Goal: Task Accomplishment & Management: Manage account settings

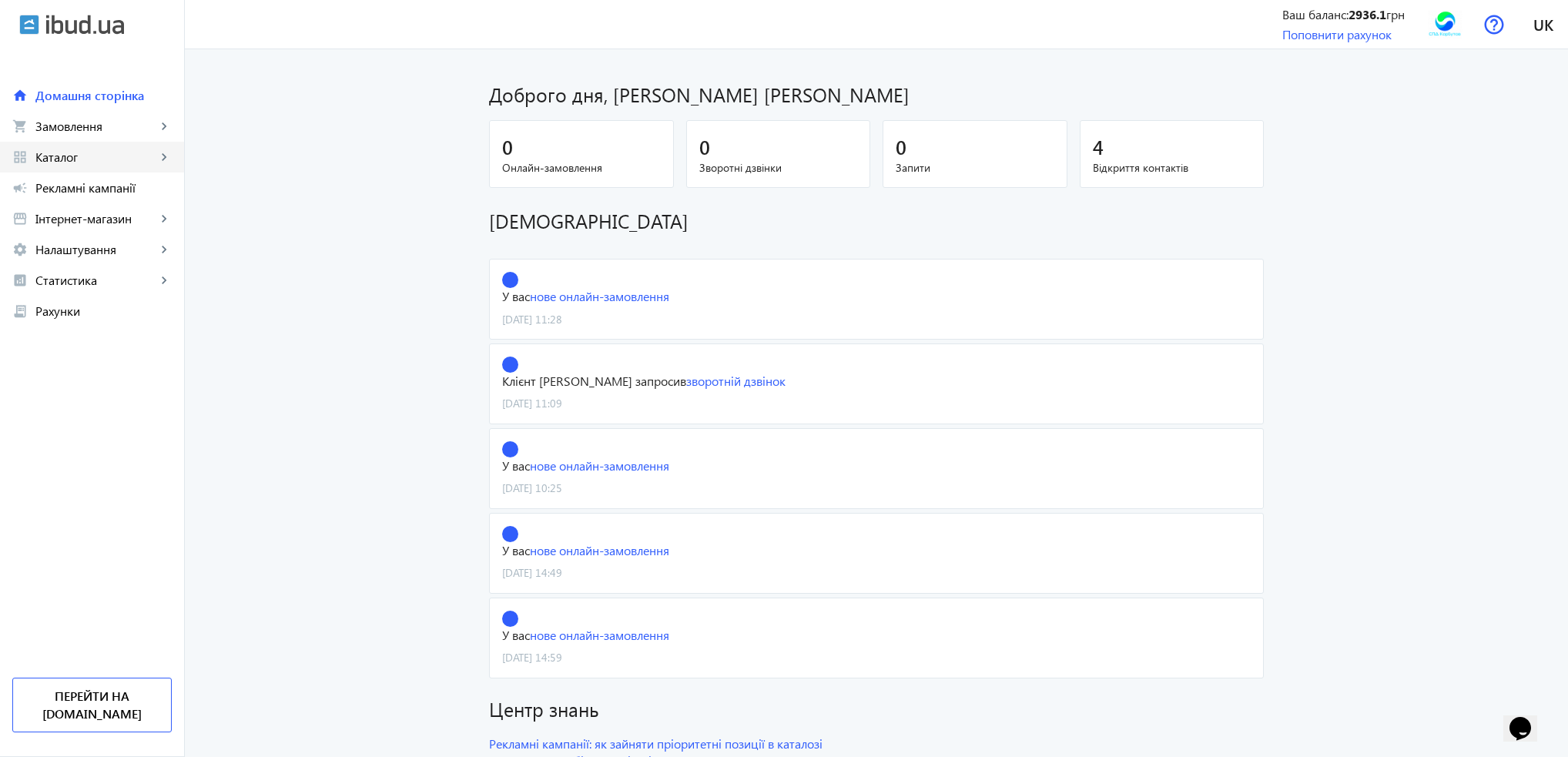
click at [105, 163] on span "Каталог" at bounding box center [96, 157] width 121 height 16
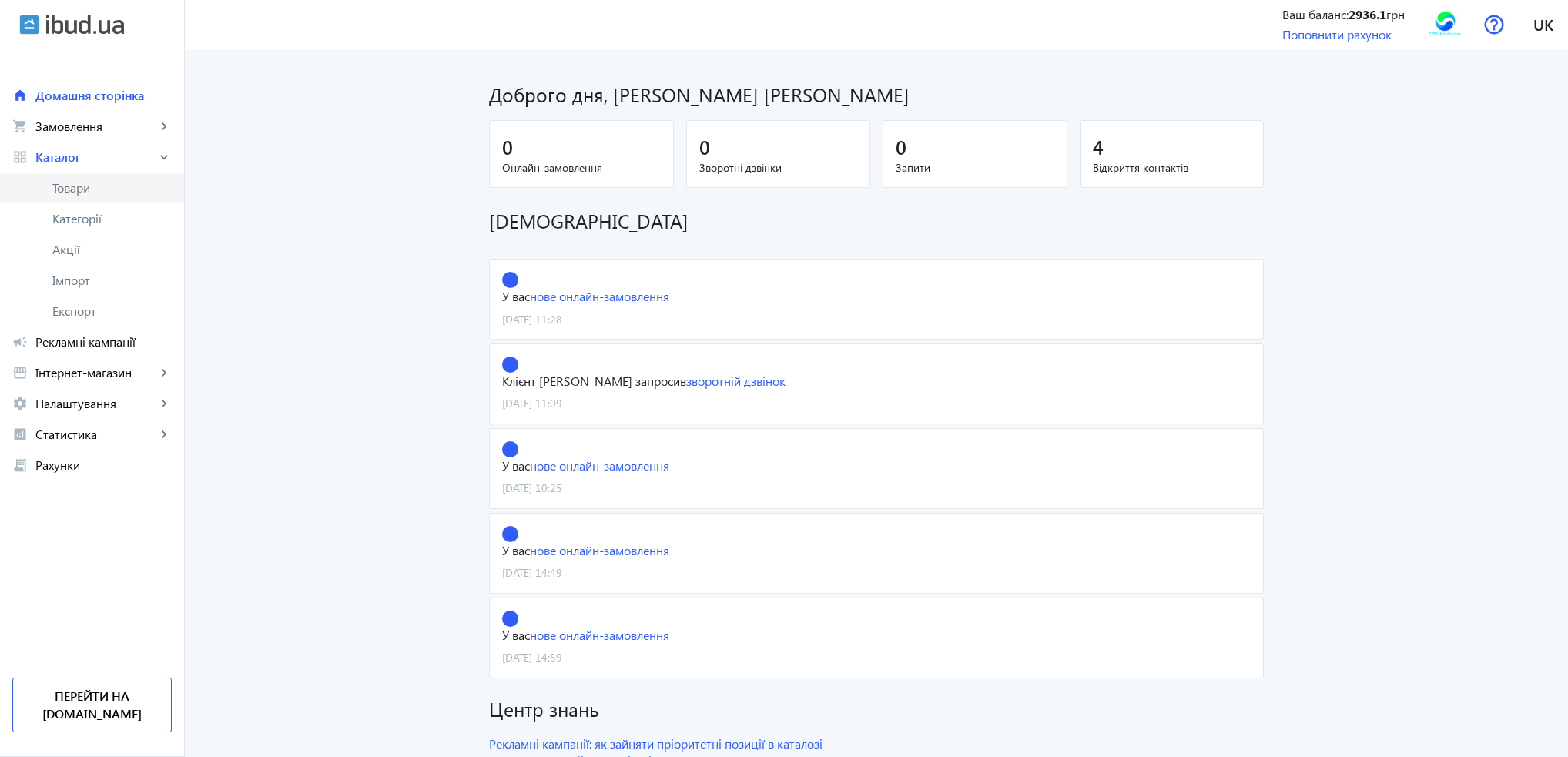
click at [99, 185] on span "Товари" at bounding box center [112, 188] width 119 height 16
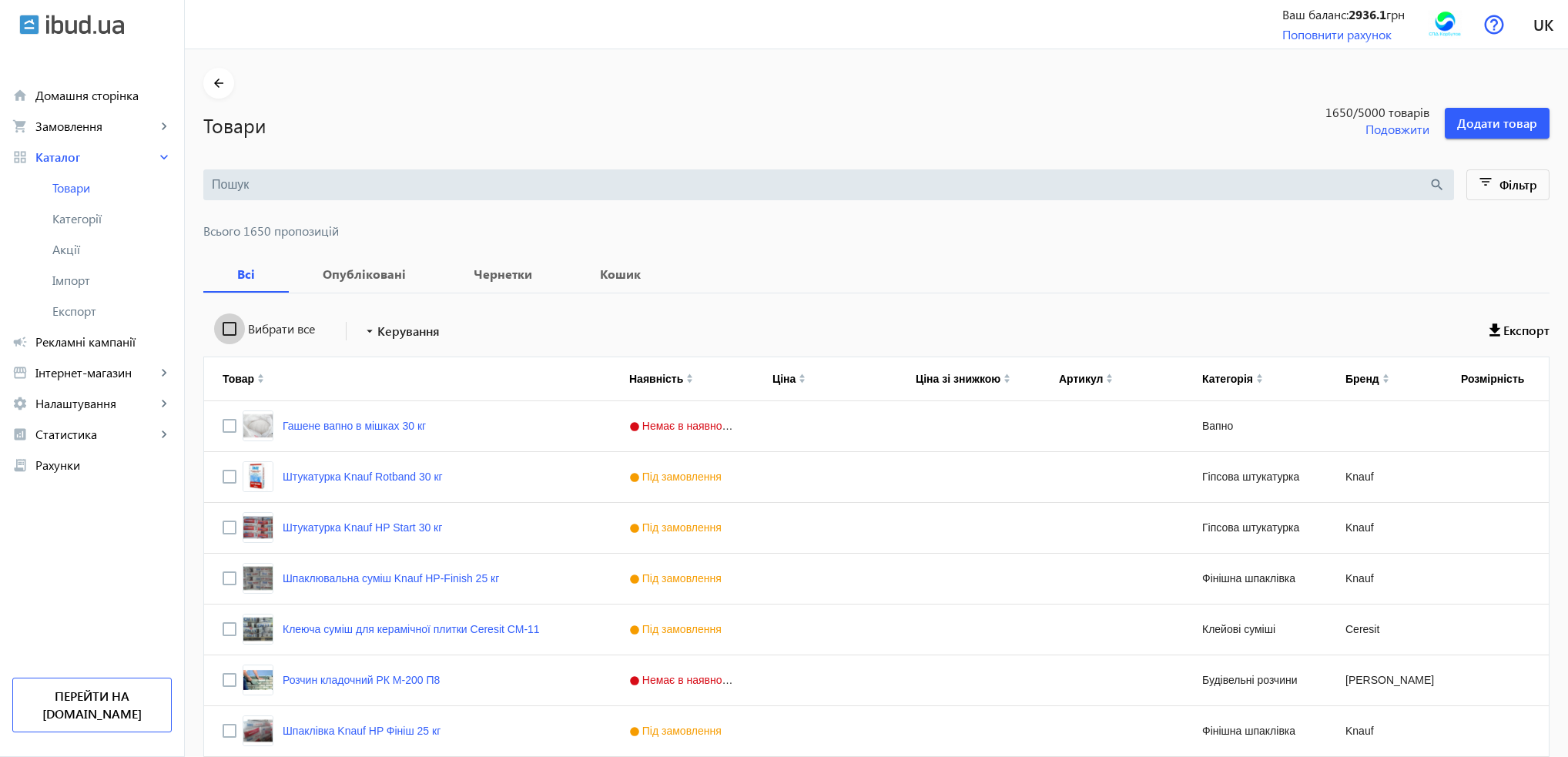
click at [219, 328] on input "Вибрати все" at bounding box center [229, 328] width 31 height 31
checkbox input "true"
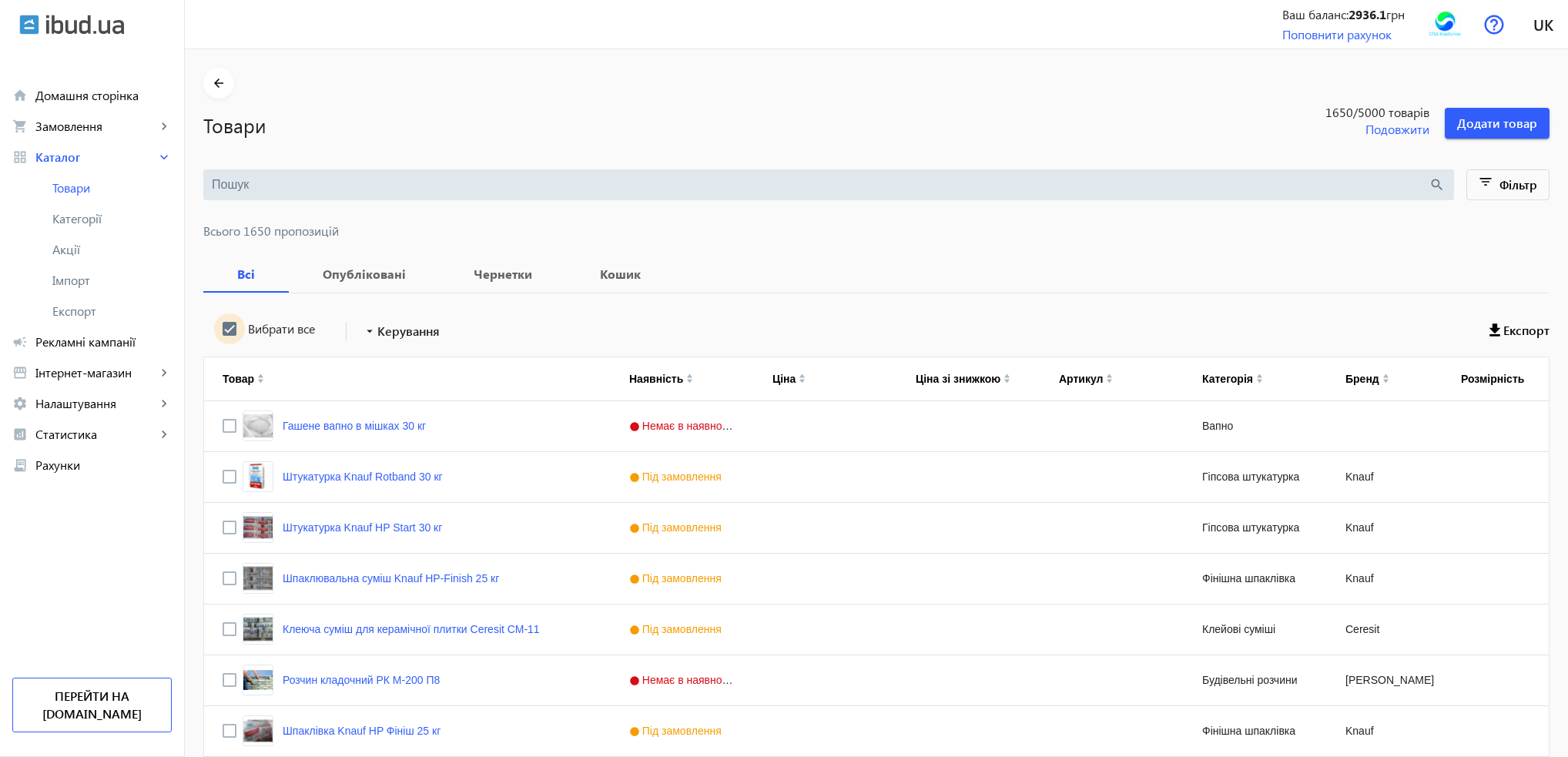
checkbox input "true"
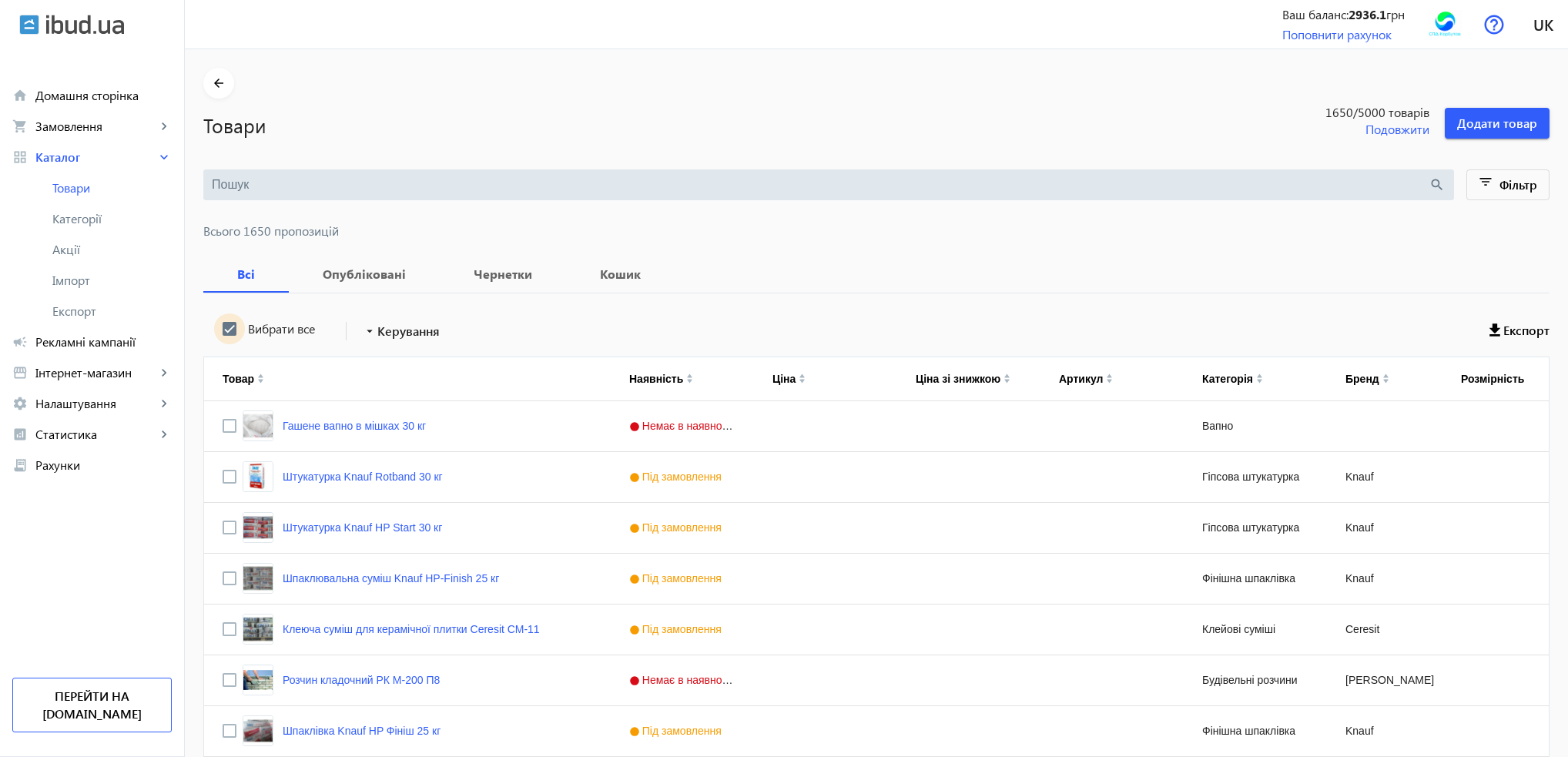
checkbox input "true"
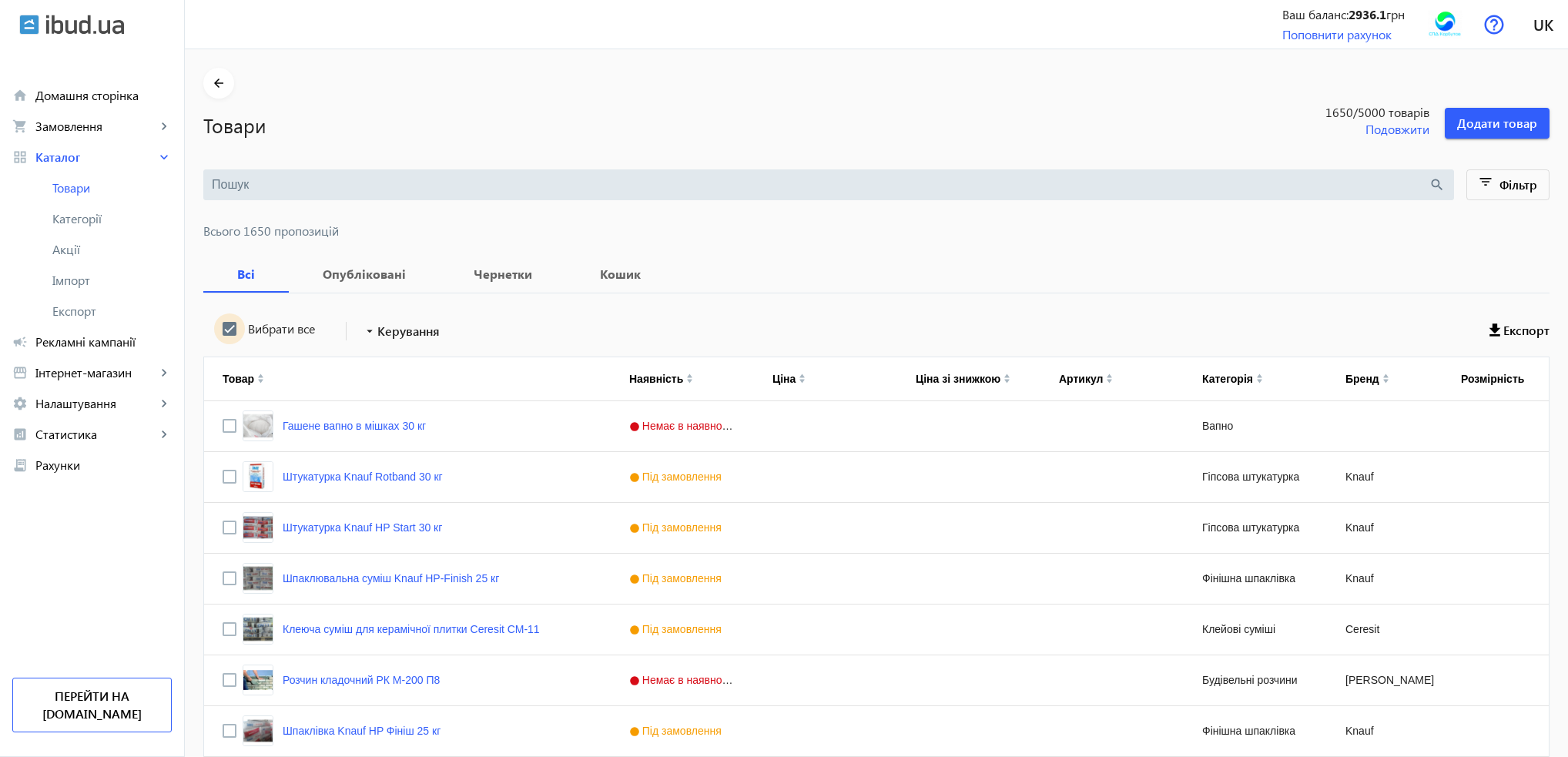
checkbox input "true"
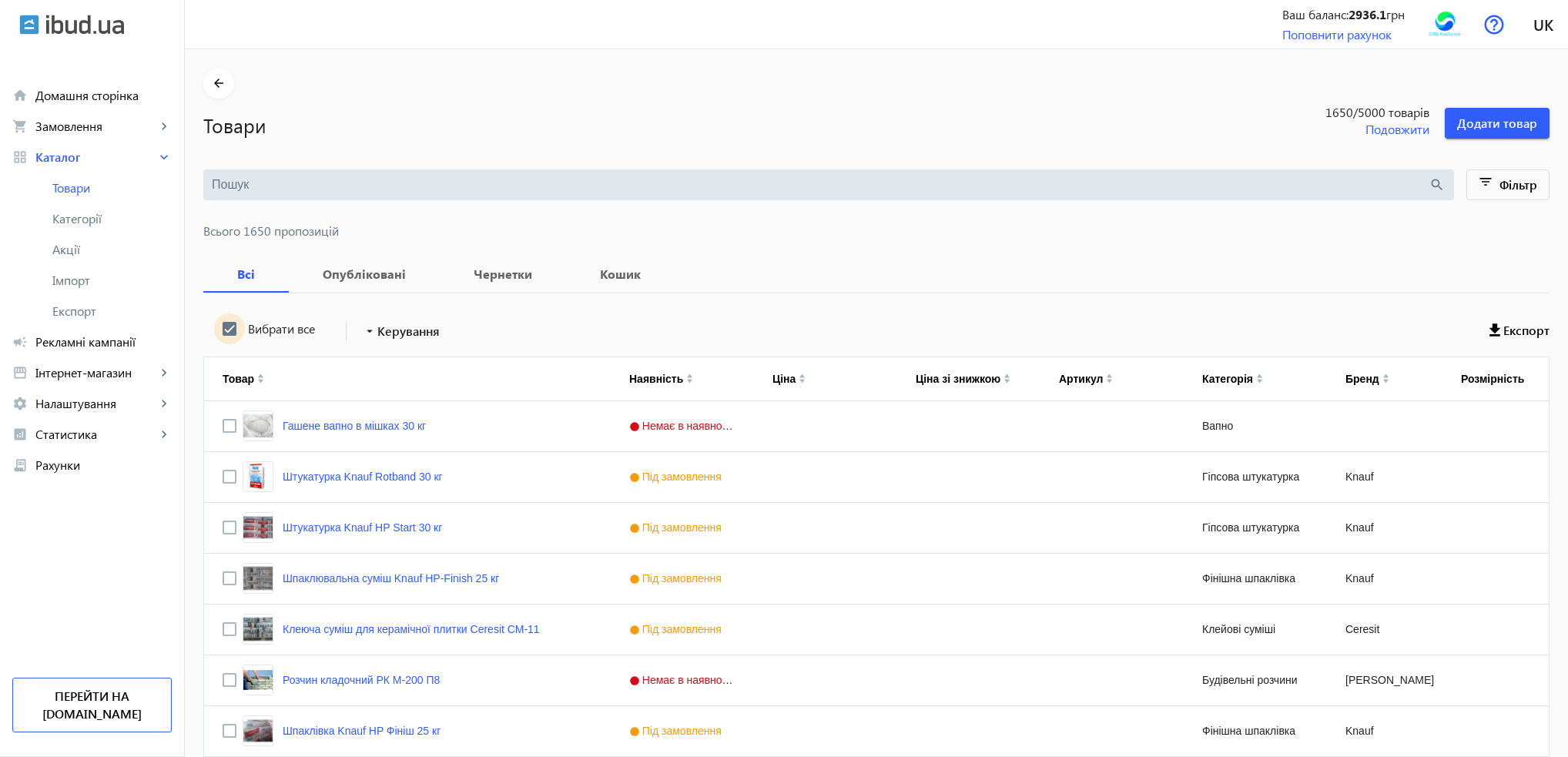
checkbox input "true"
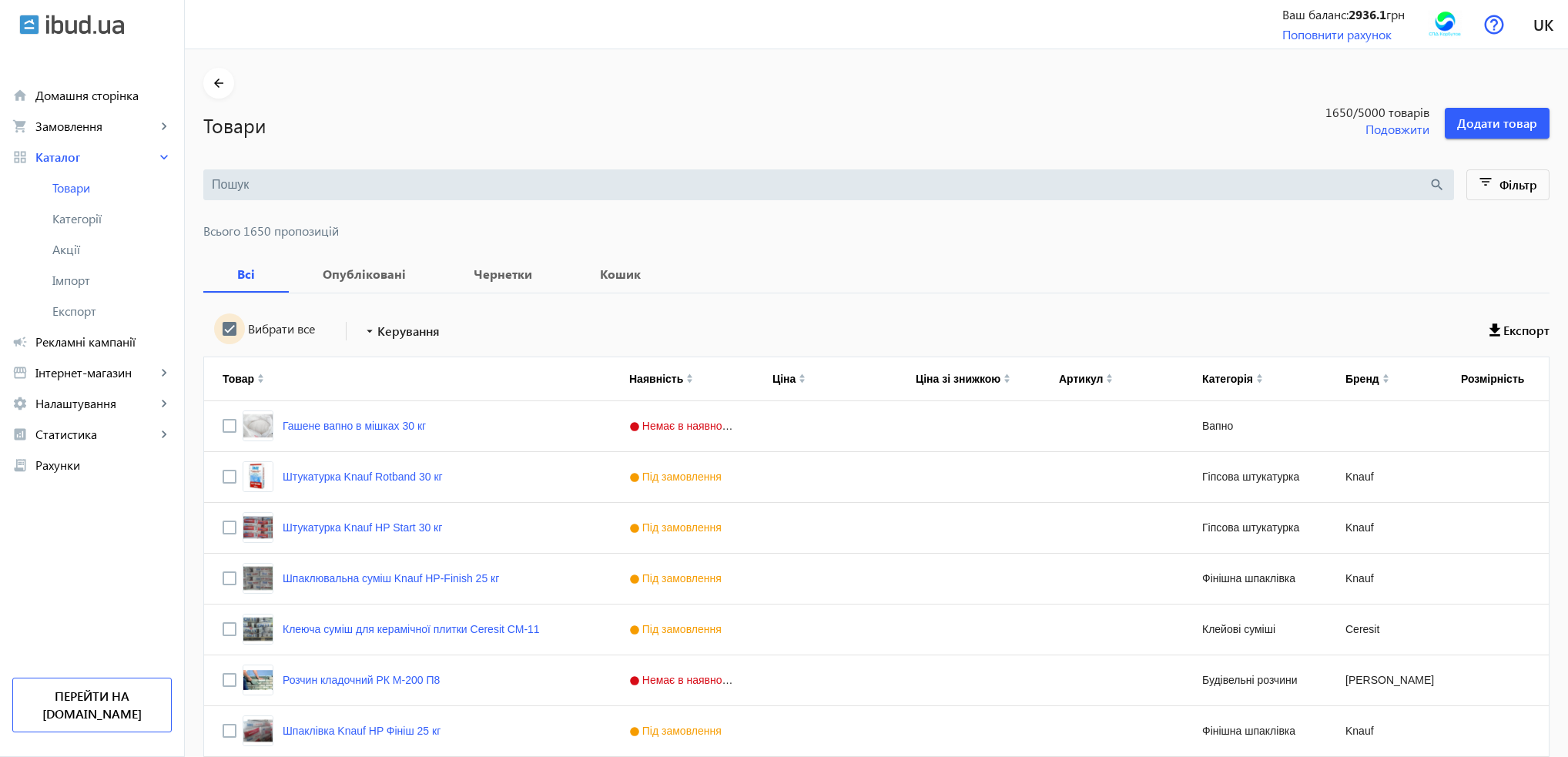
checkbox input "true"
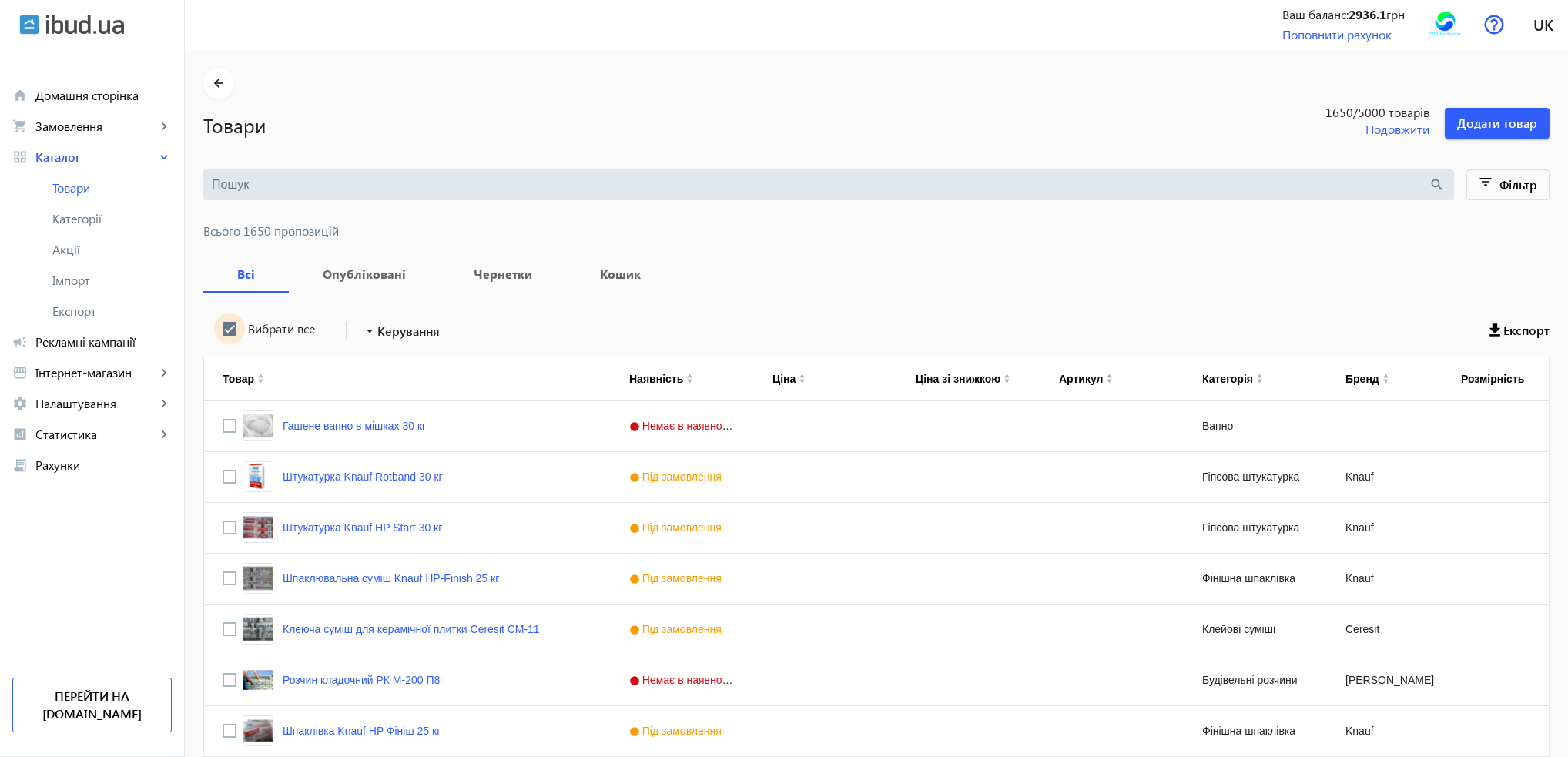
checkbox input "true"
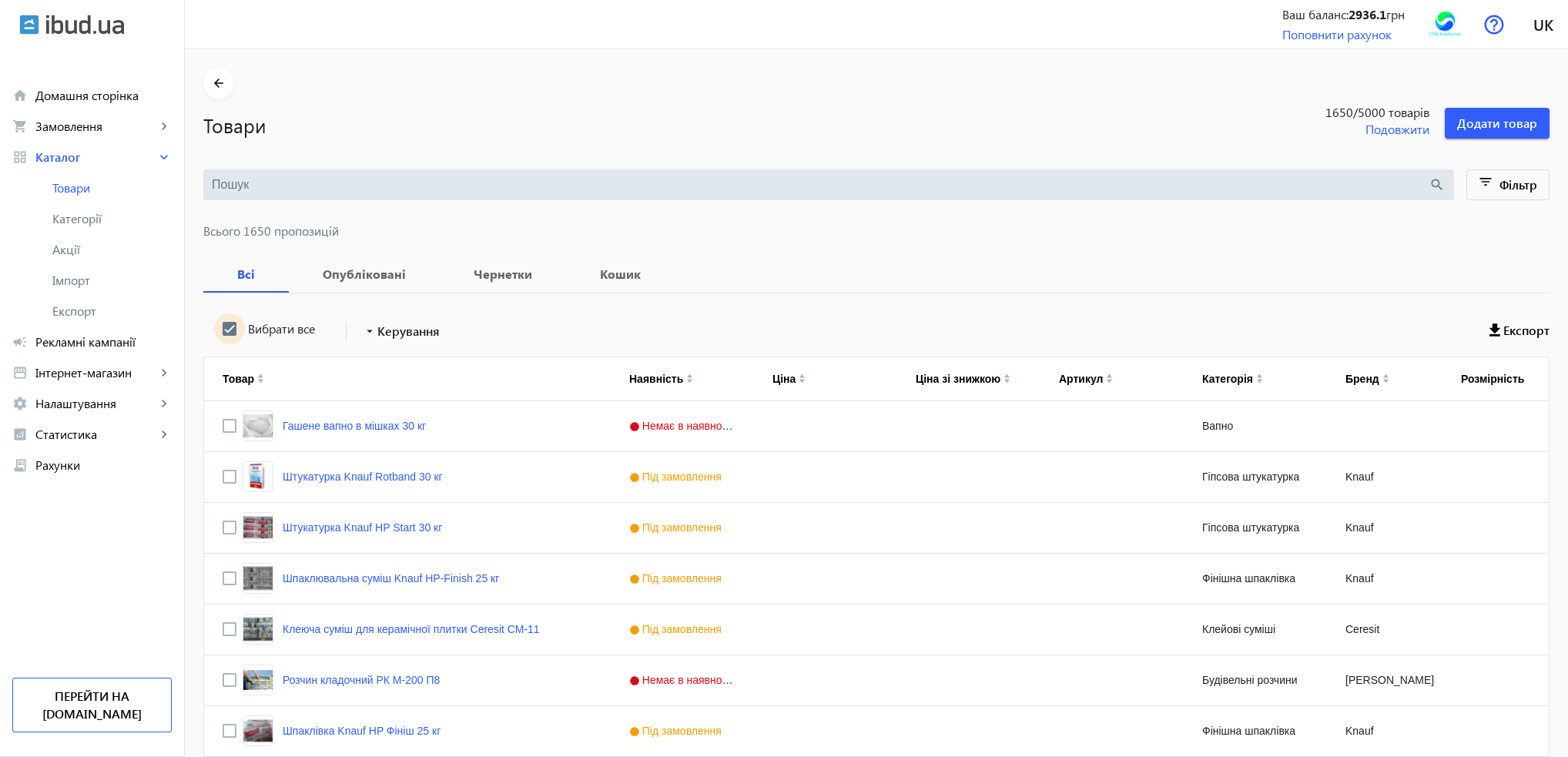
checkbox input "true"
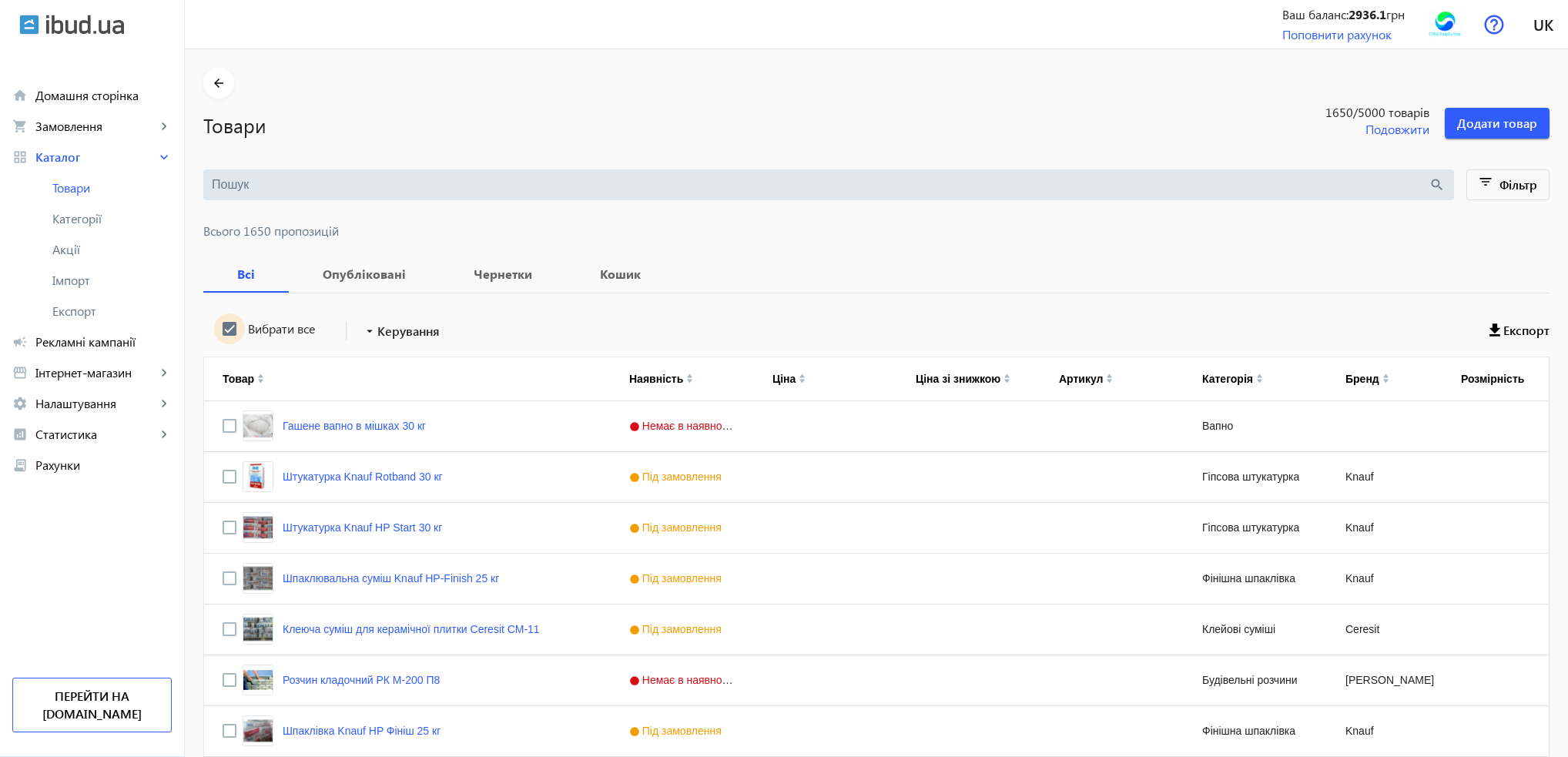
checkbox input "true"
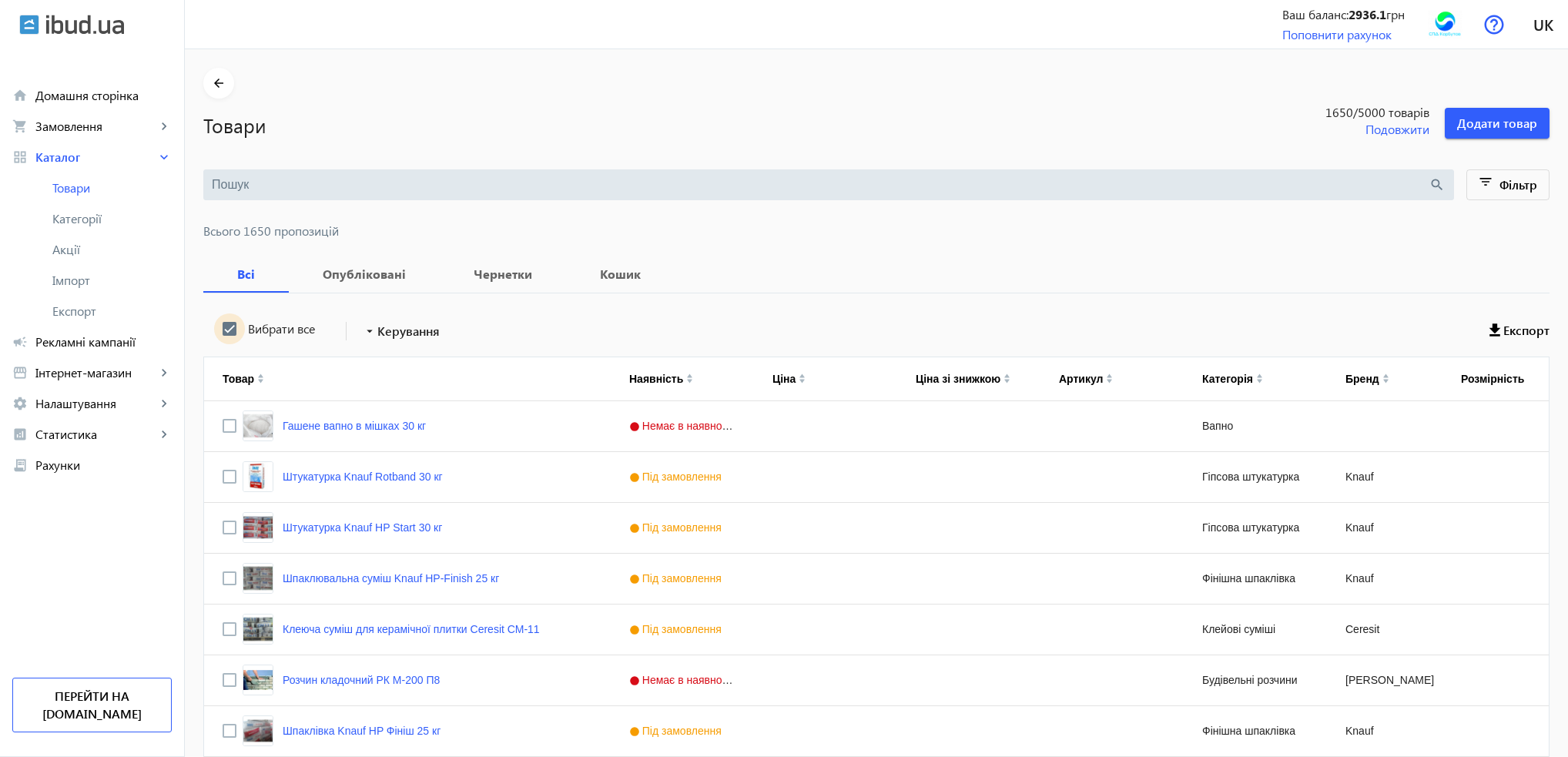
checkbox input "true"
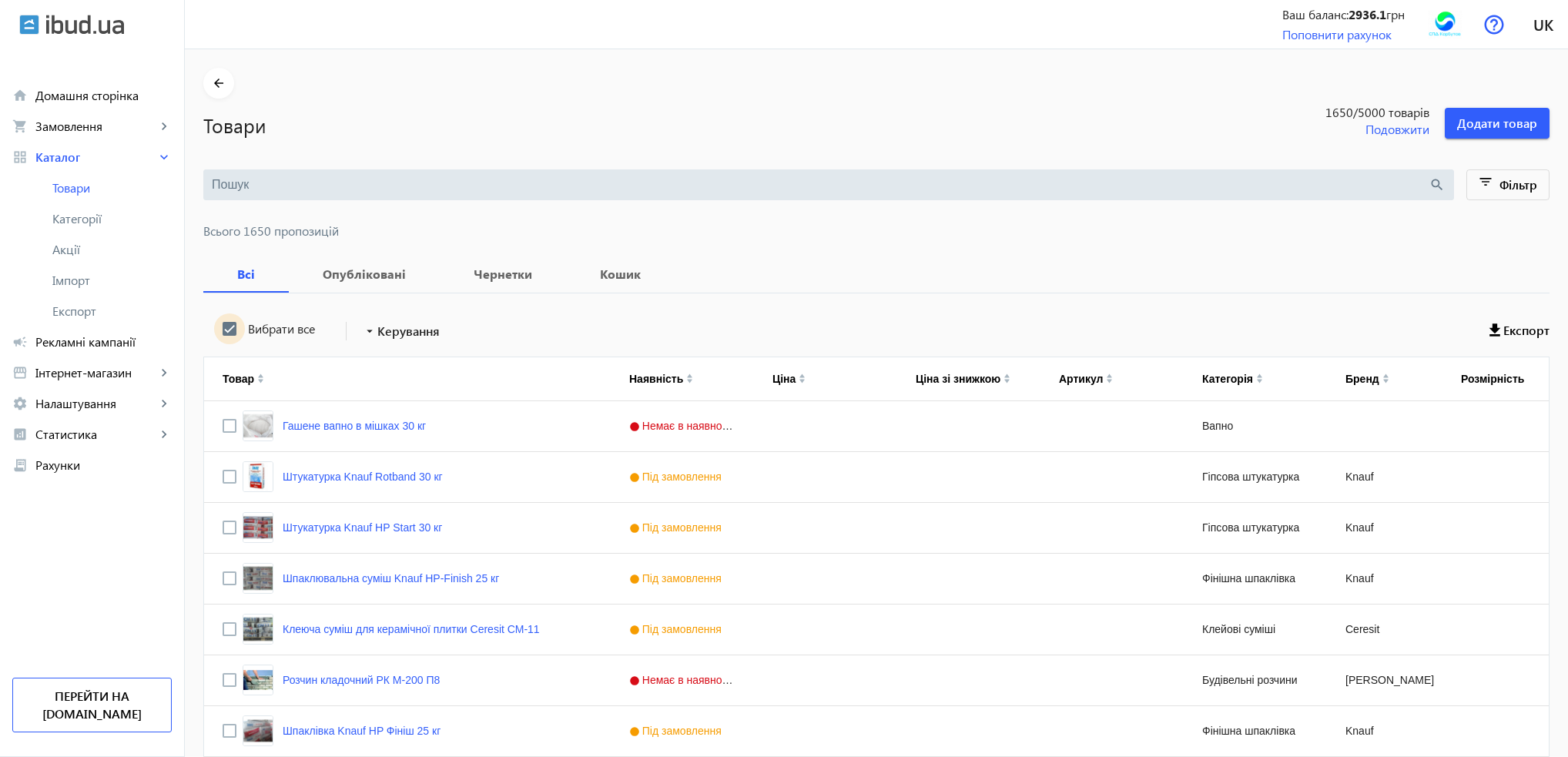
checkbox input "true"
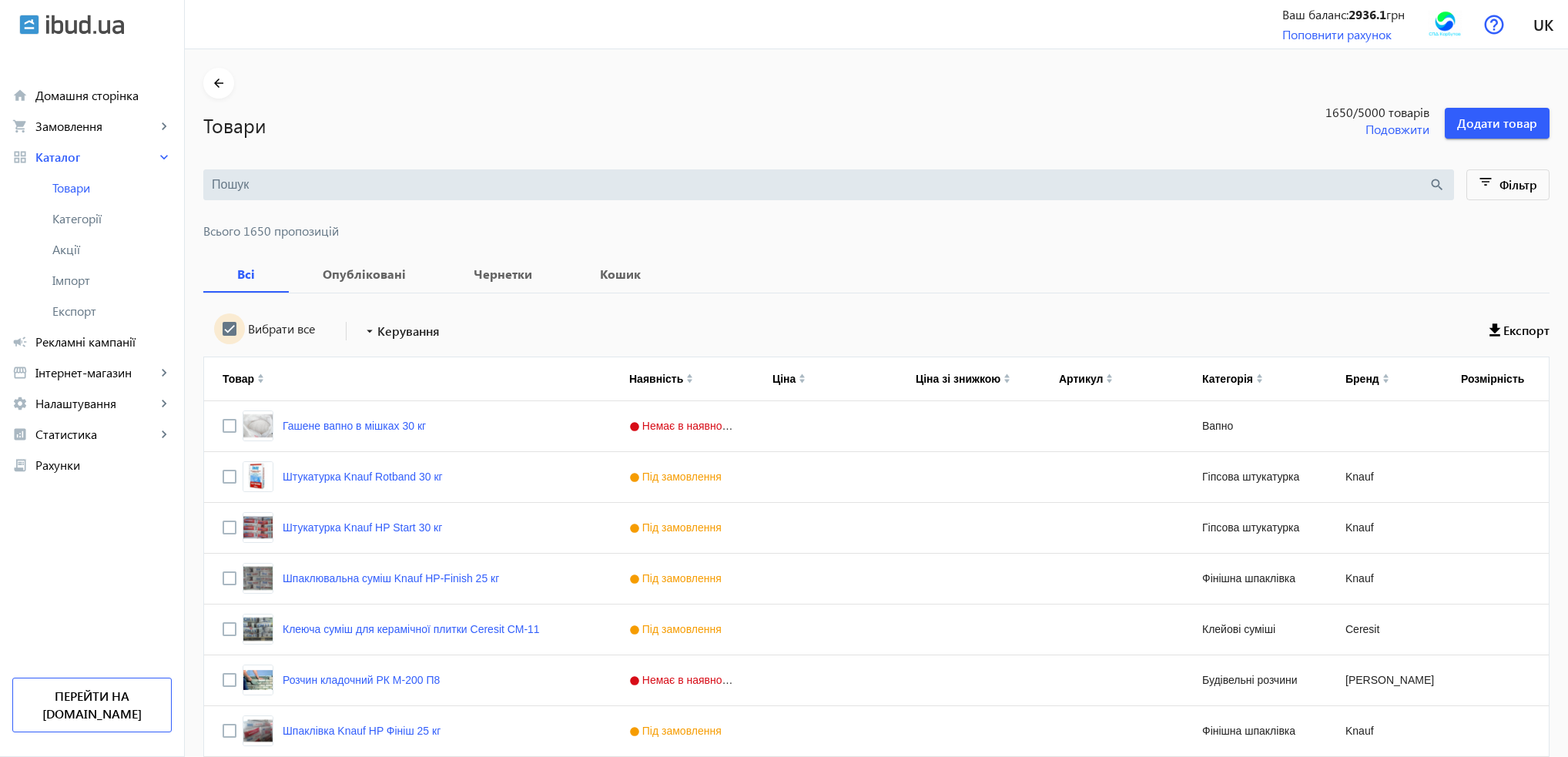
checkbox input "true"
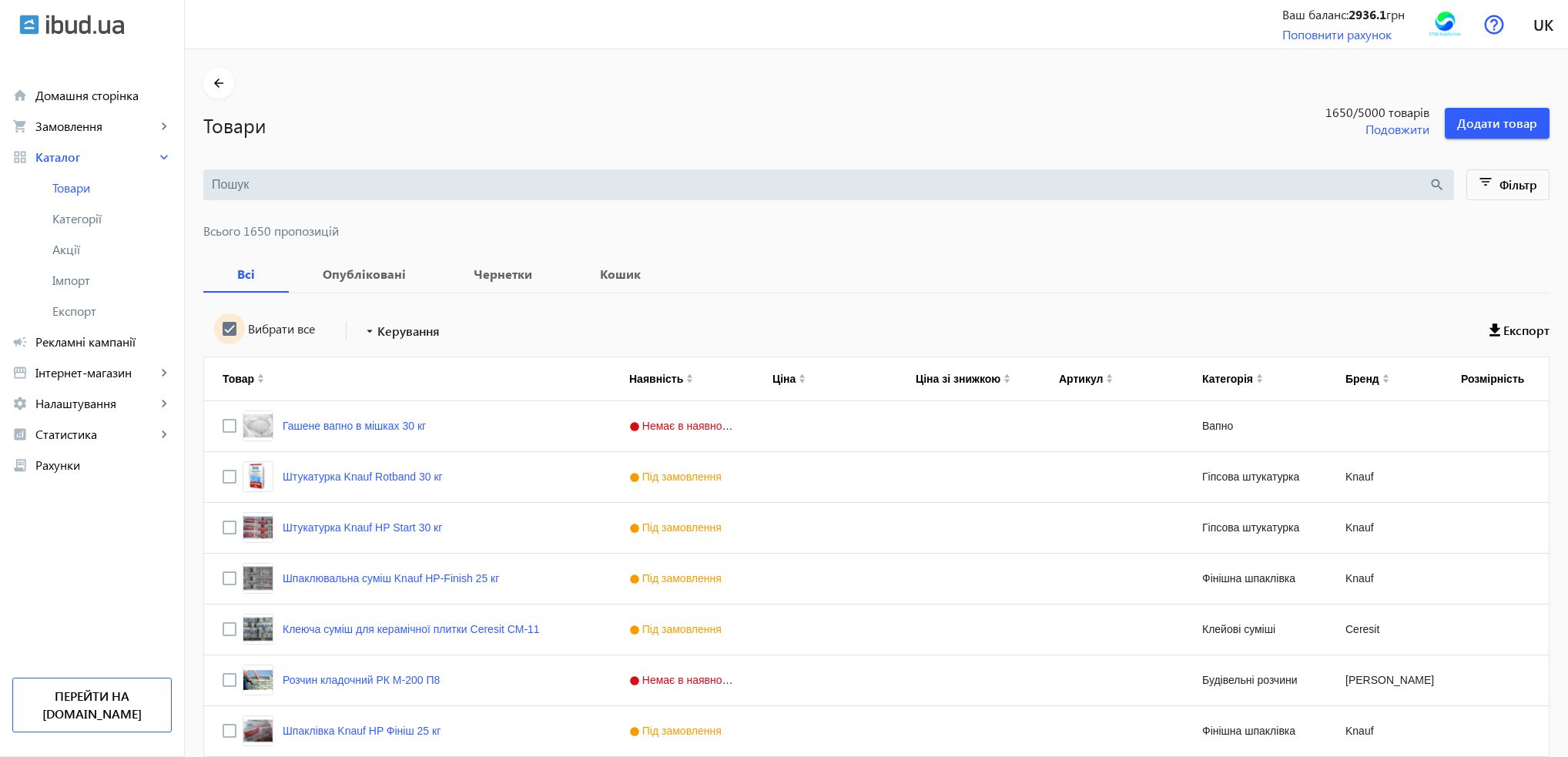
checkbox input "true"
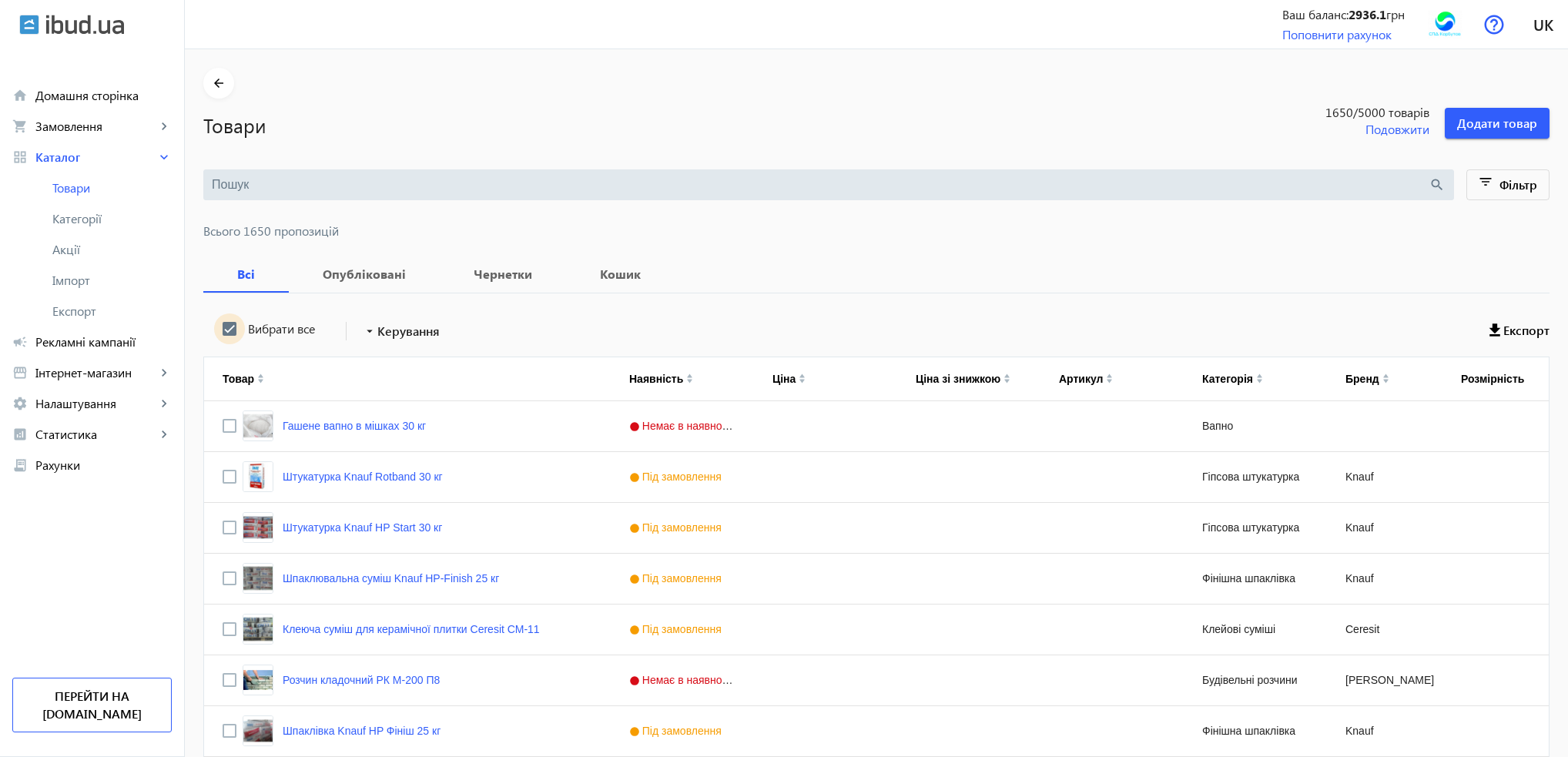
checkbox input "true"
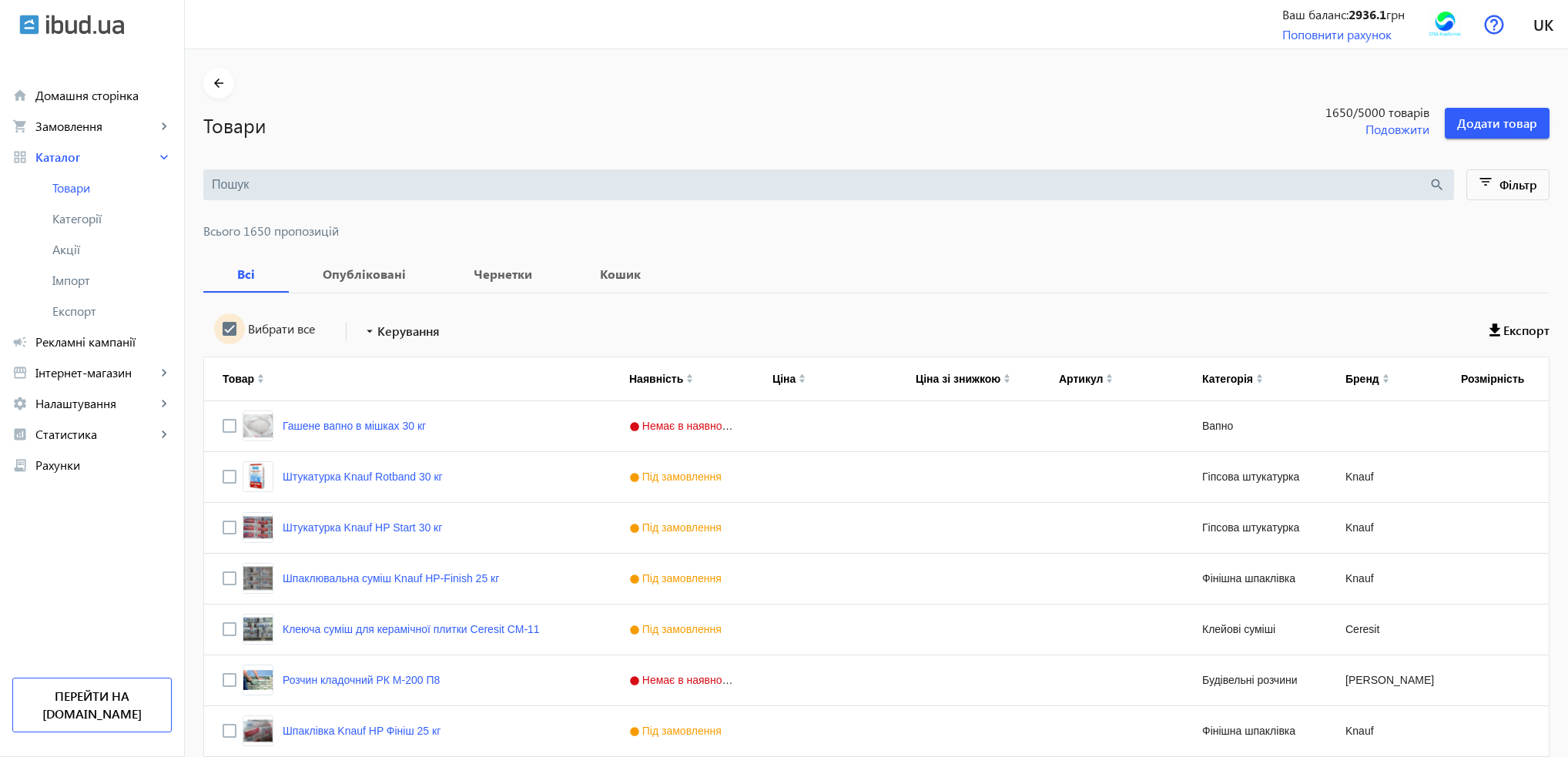
checkbox input "true"
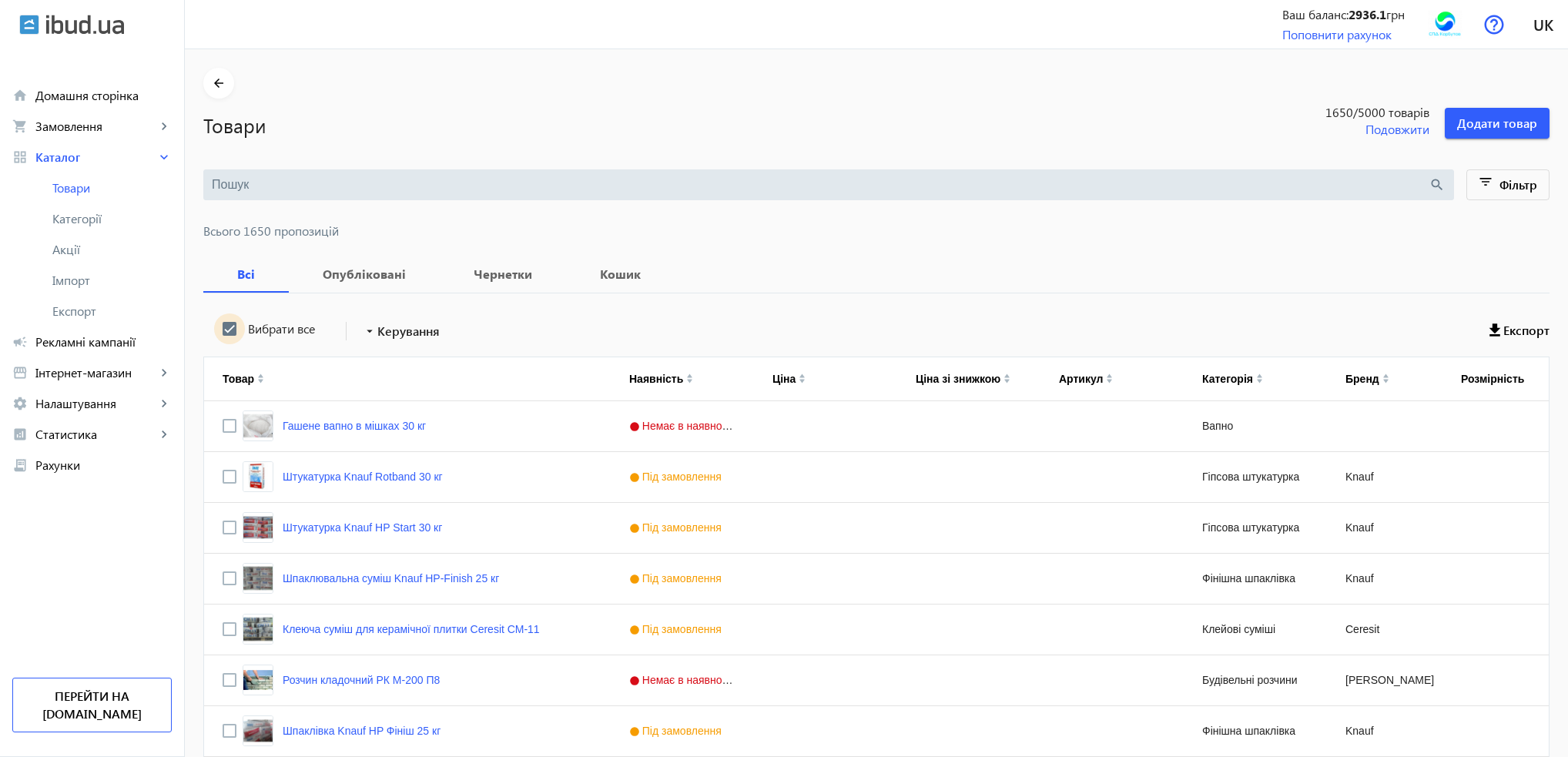
checkbox input "true"
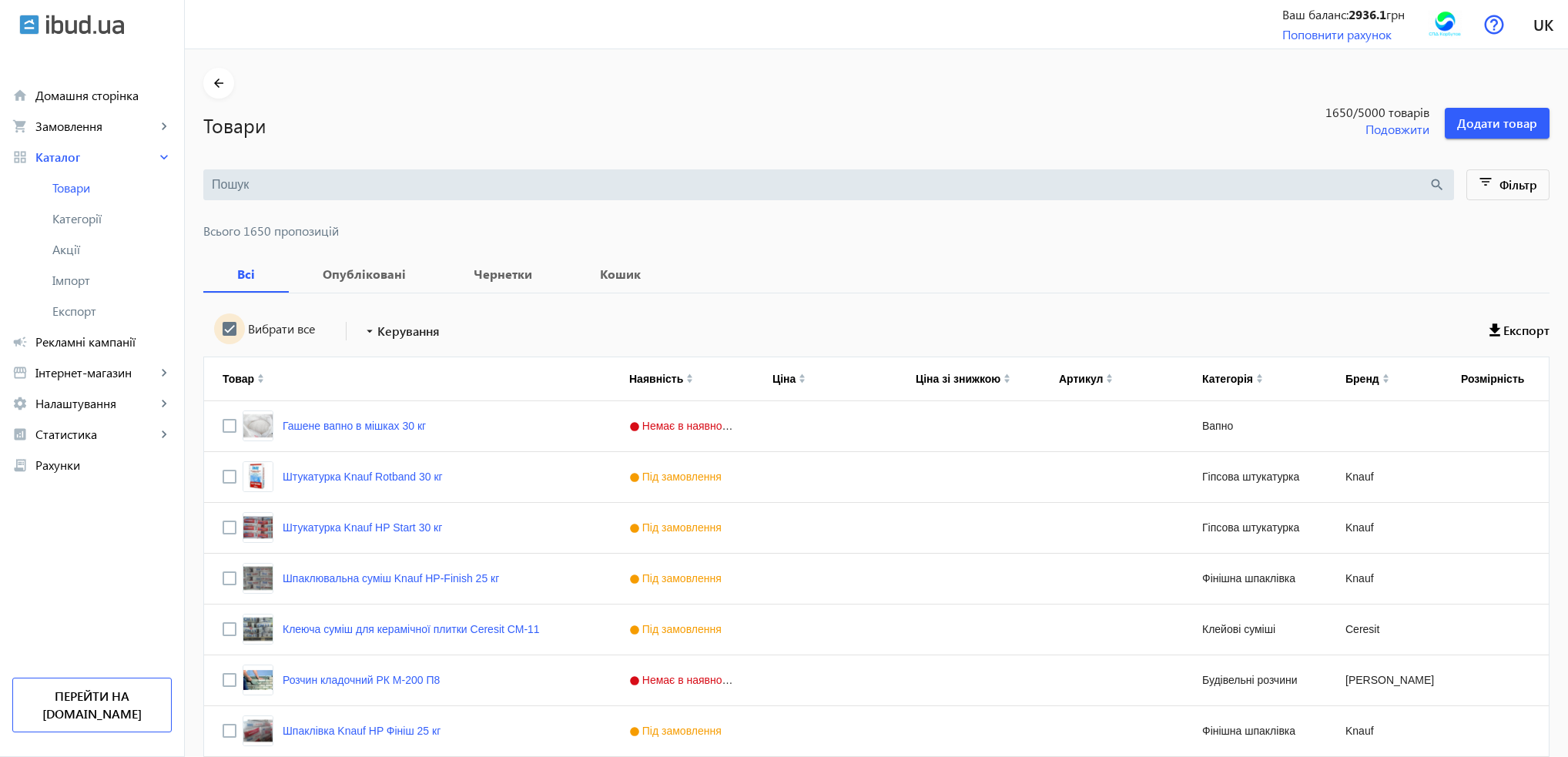
checkbox input "true"
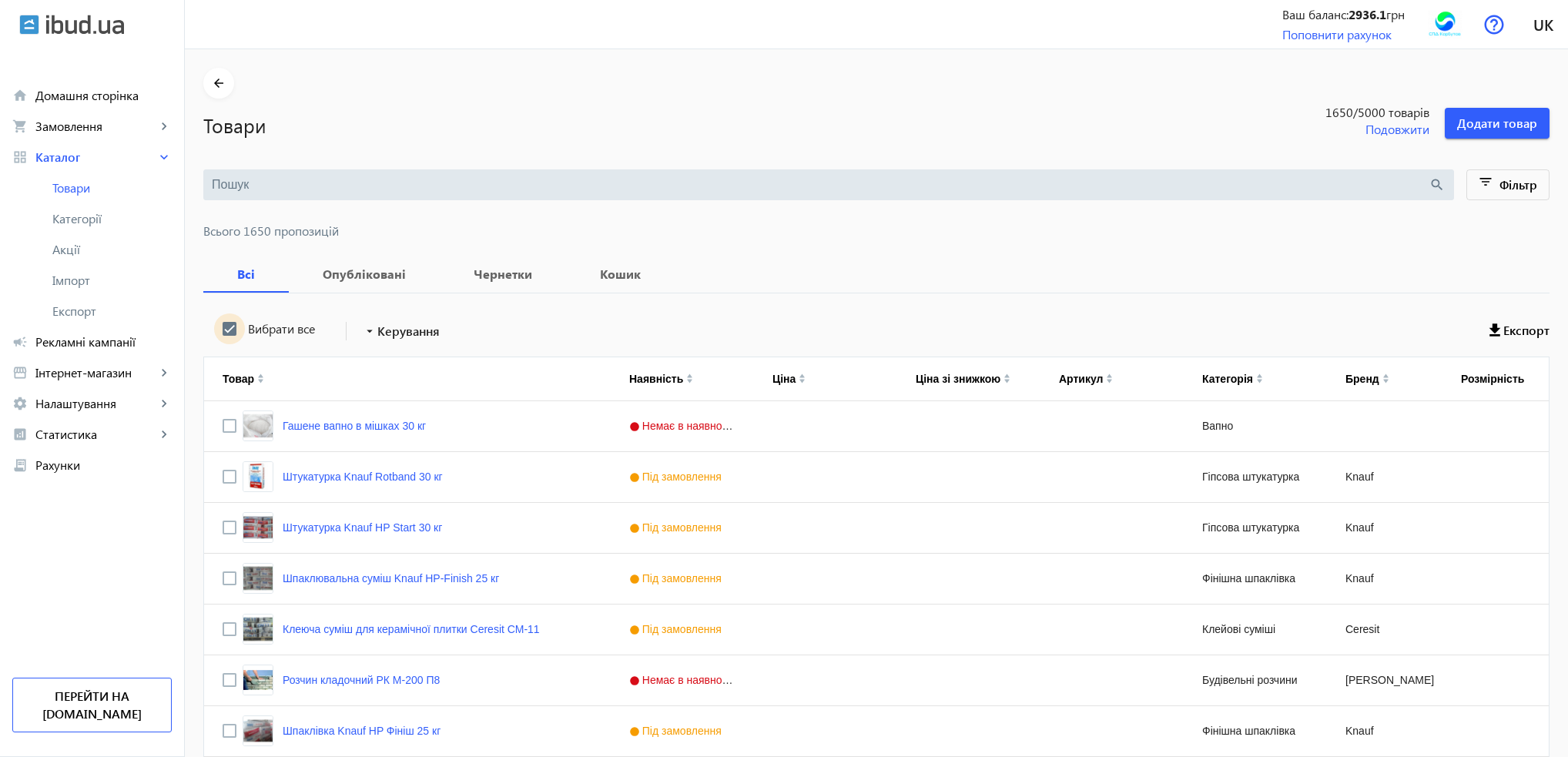
checkbox input "true"
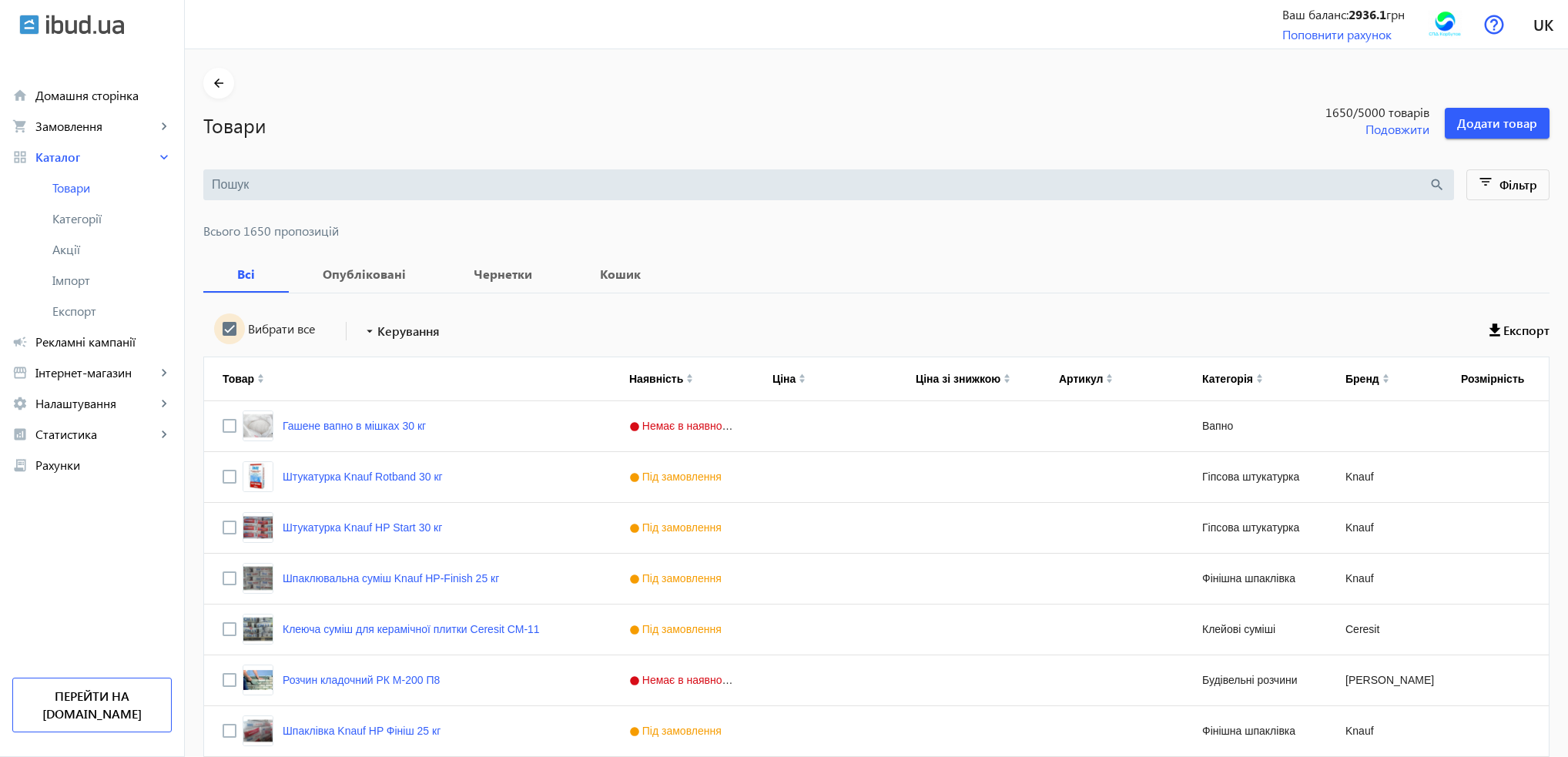
checkbox input "true"
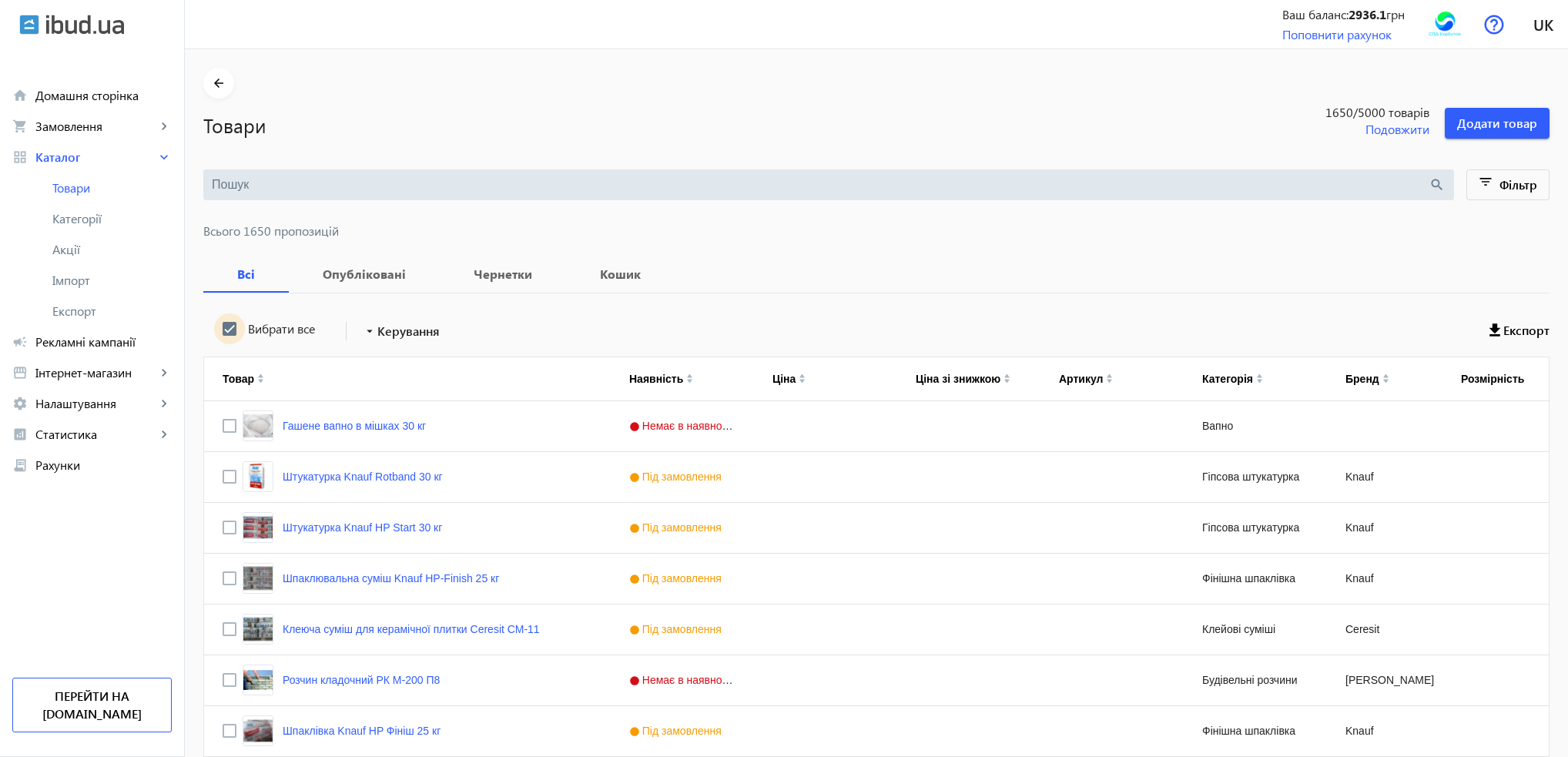
checkbox input "true"
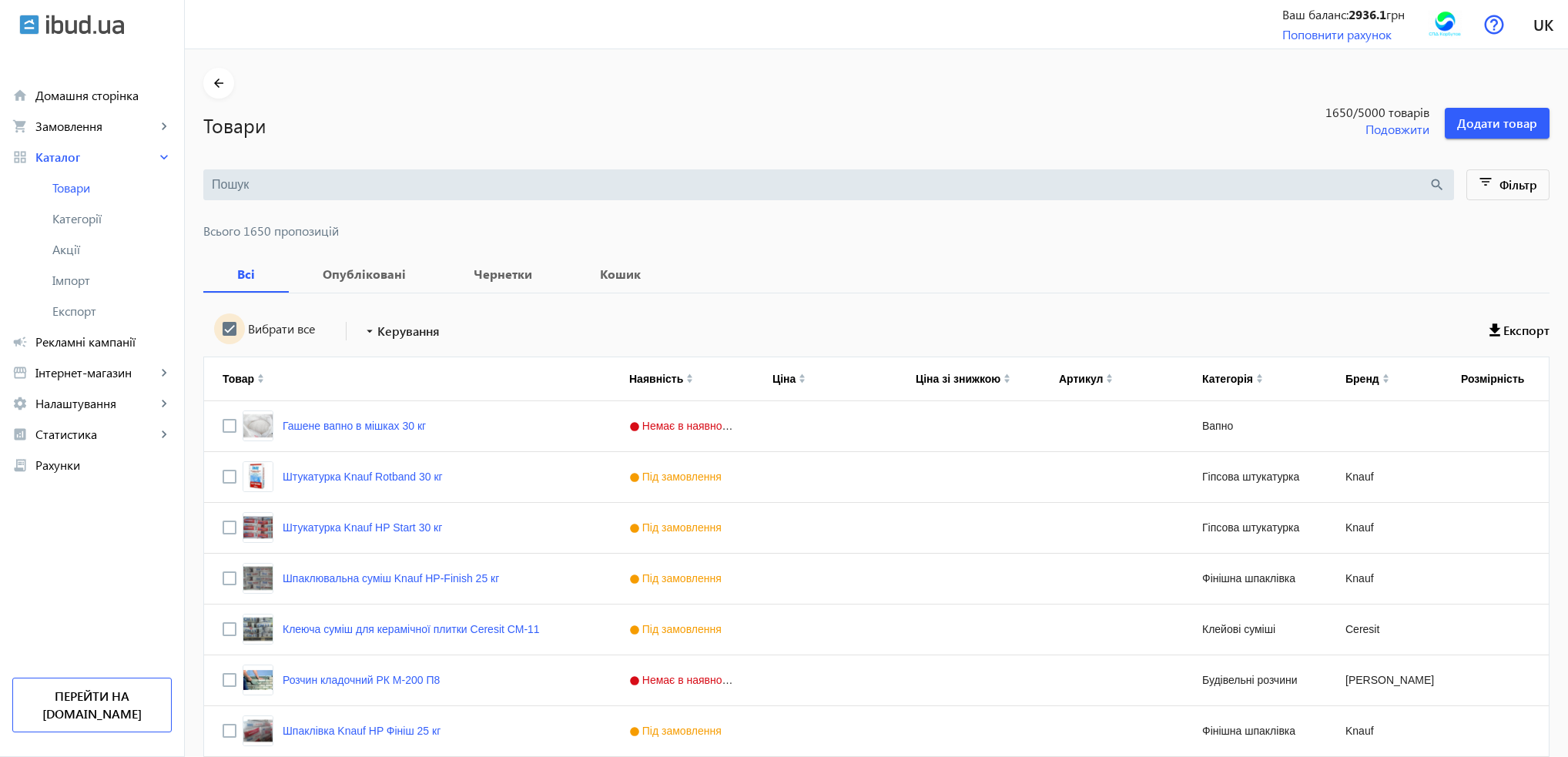
checkbox input "true"
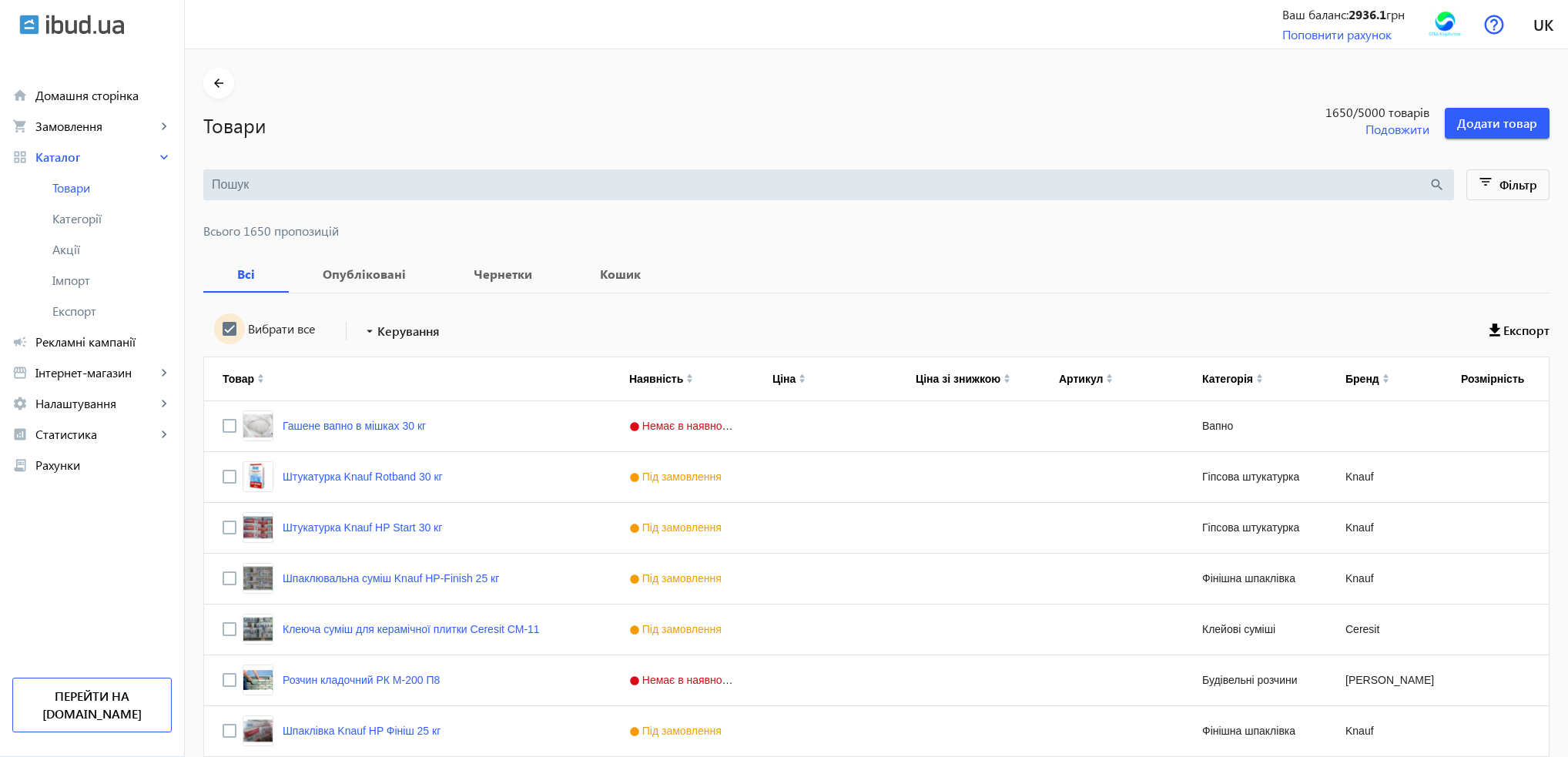
checkbox input "true"
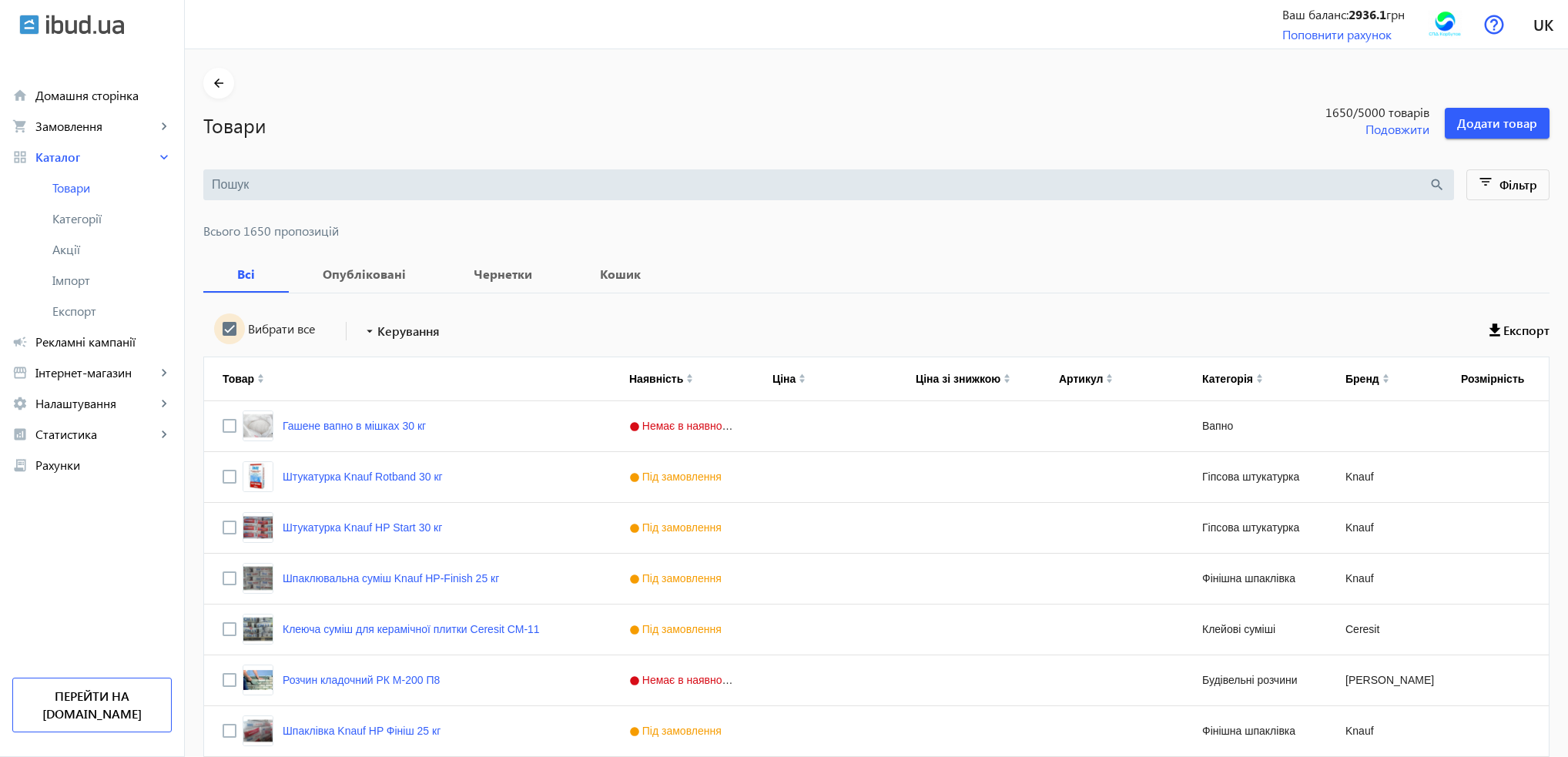
checkbox input "true"
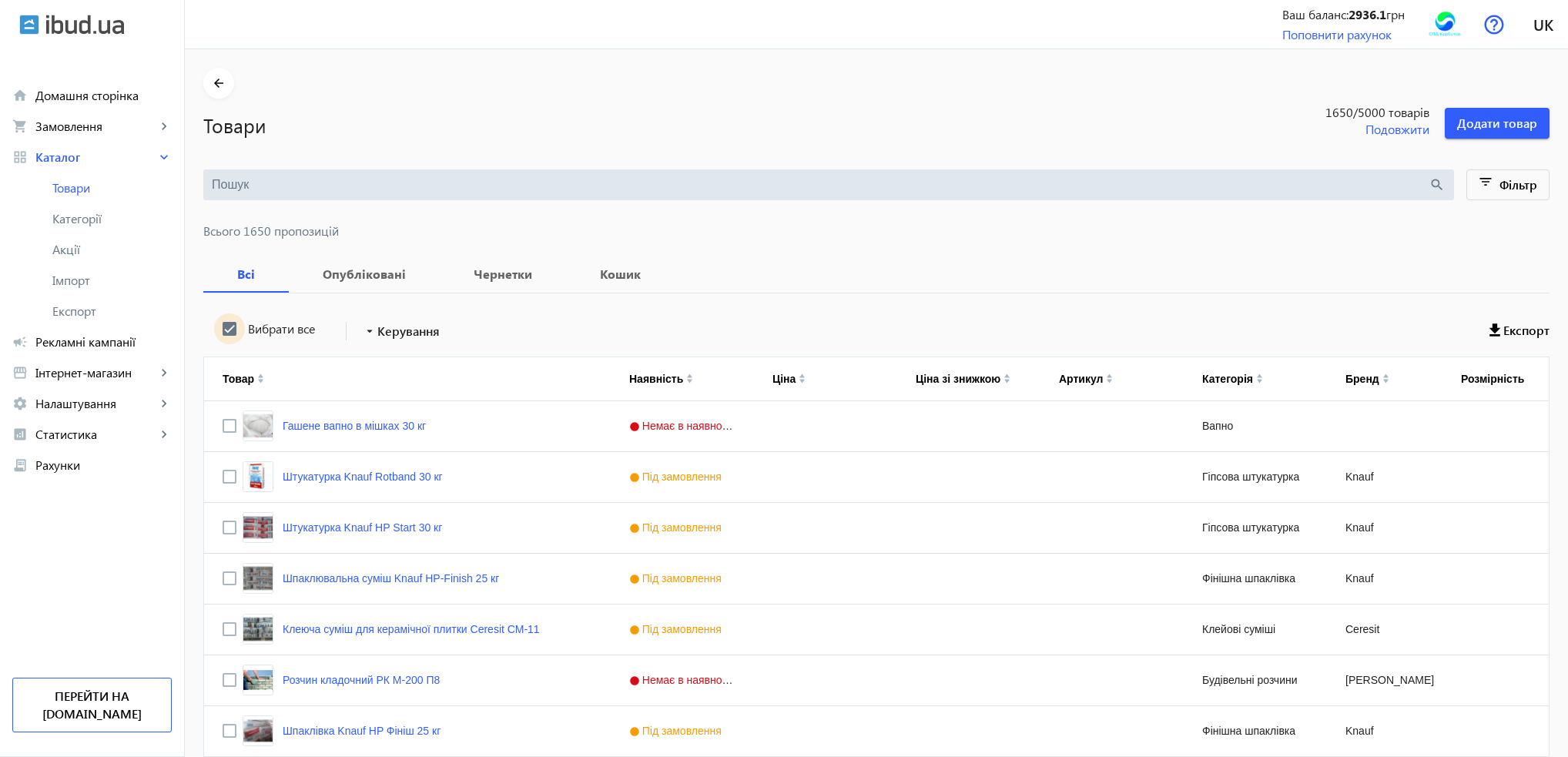
checkbox input "true"
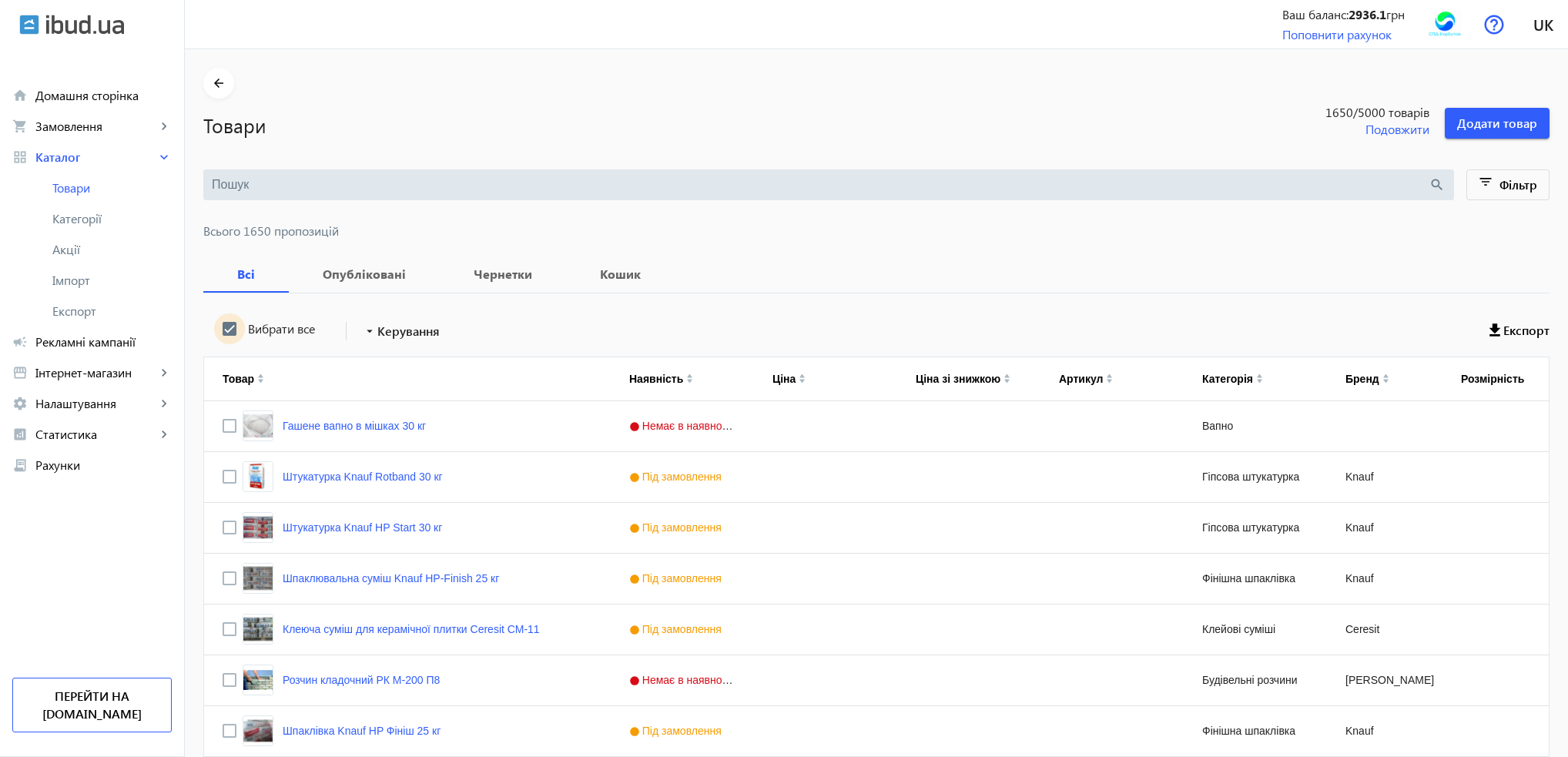
checkbox input "true"
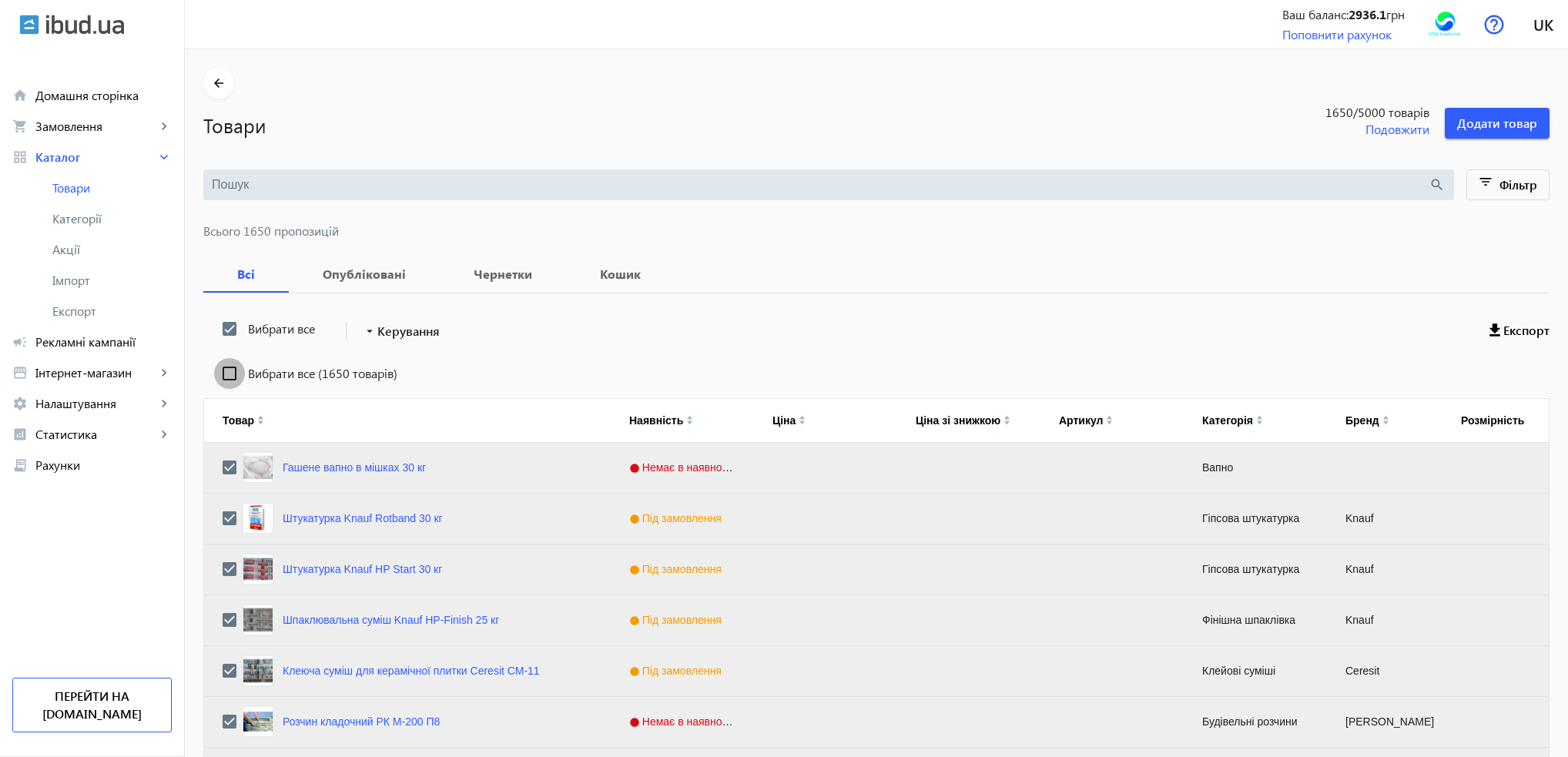
click at [221, 371] on input "Вибрати все (1650 товарів)" at bounding box center [229, 373] width 31 height 31
checkbox input "true"
click at [378, 333] on span "Керування" at bounding box center [408, 331] width 62 height 19
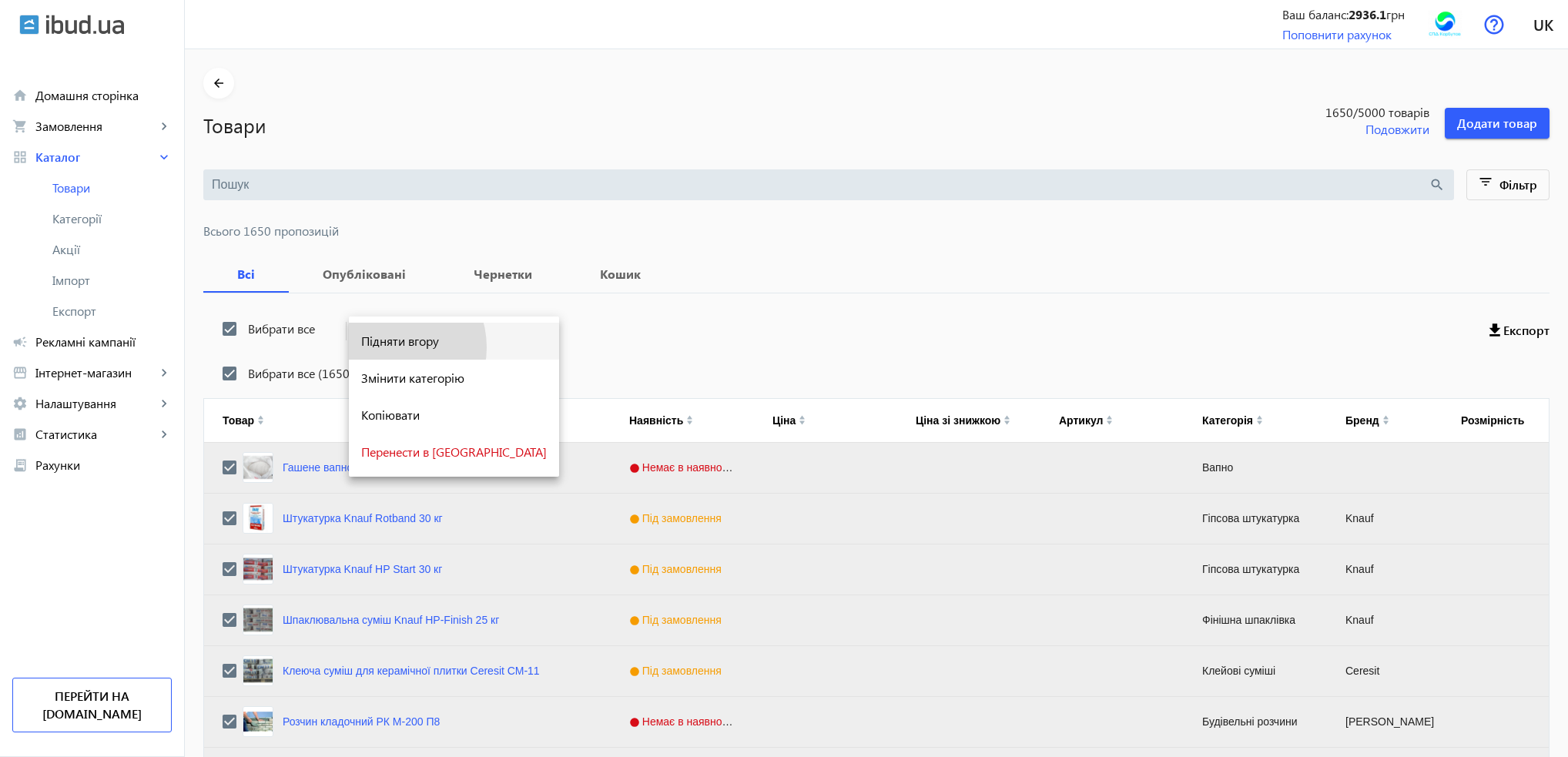
click at [388, 346] on span "Підняти вгору" at bounding box center [454, 342] width 185 height 13
